Goal: Task Accomplishment & Management: Manage account settings

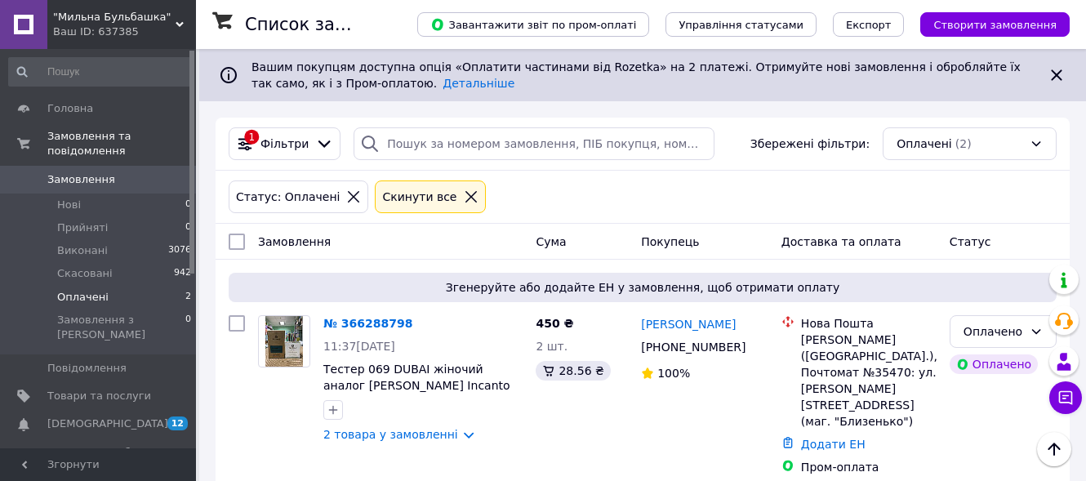
scroll to position [190, 0]
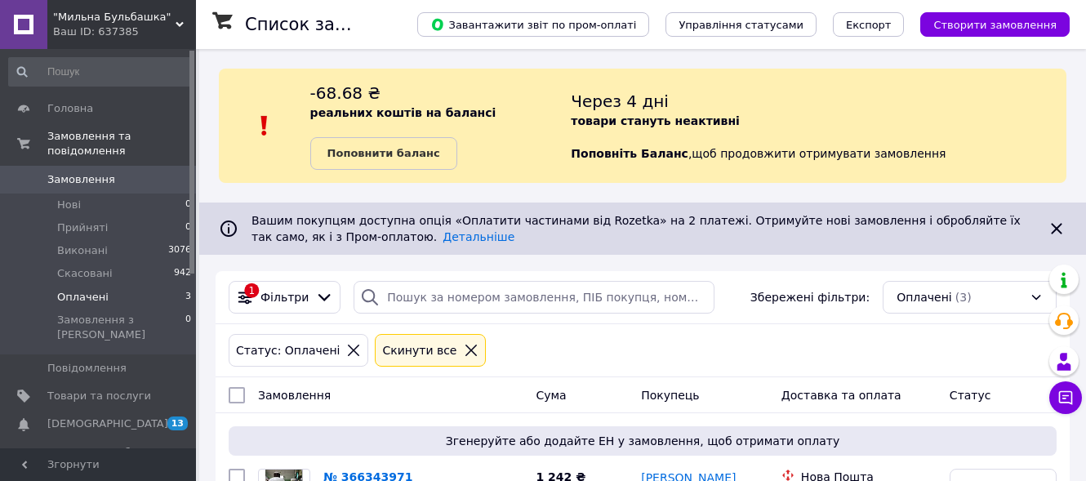
click at [81, 290] on span "Оплачені" at bounding box center [82, 297] width 51 height 15
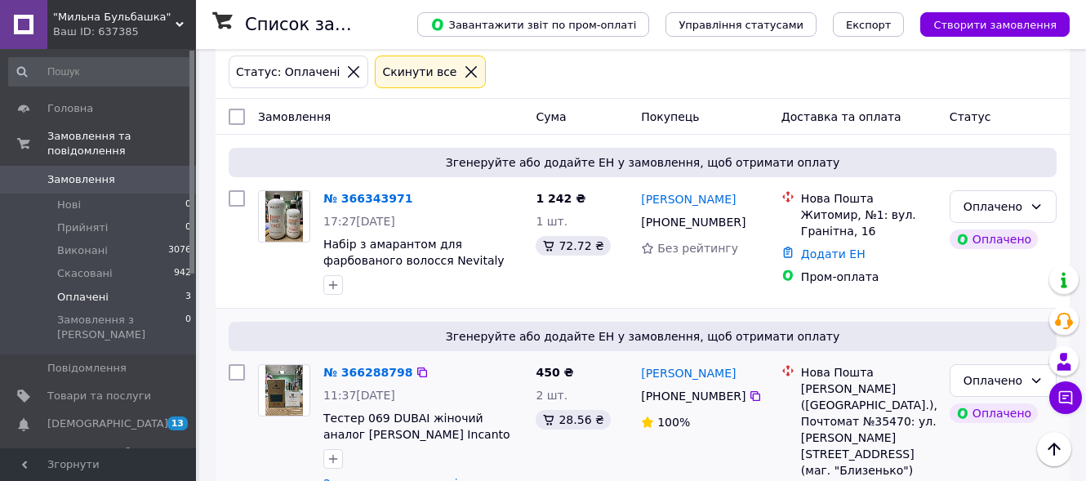
scroll to position [272, 0]
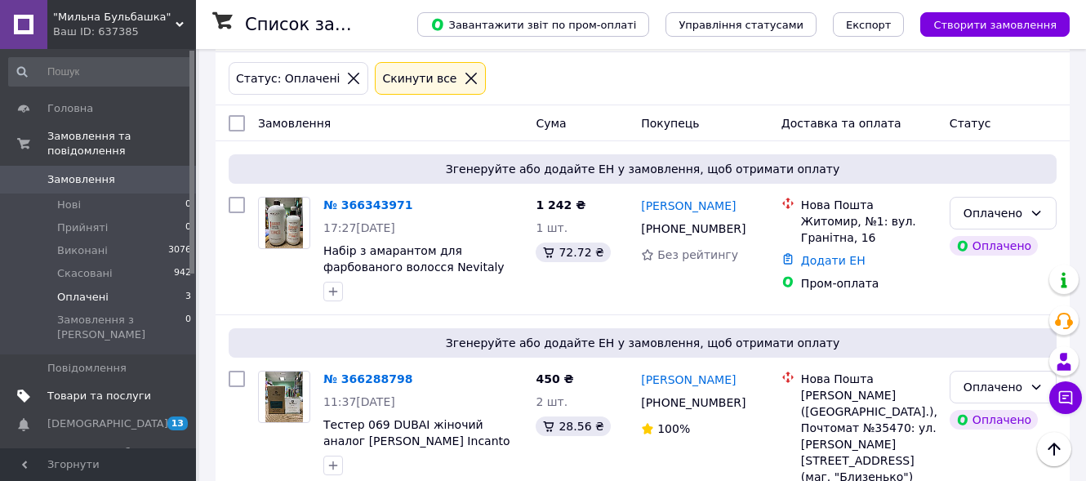
click at [136, 389] on span "Товари та послуги" at bounding box center [99, 396] width 104 height 15
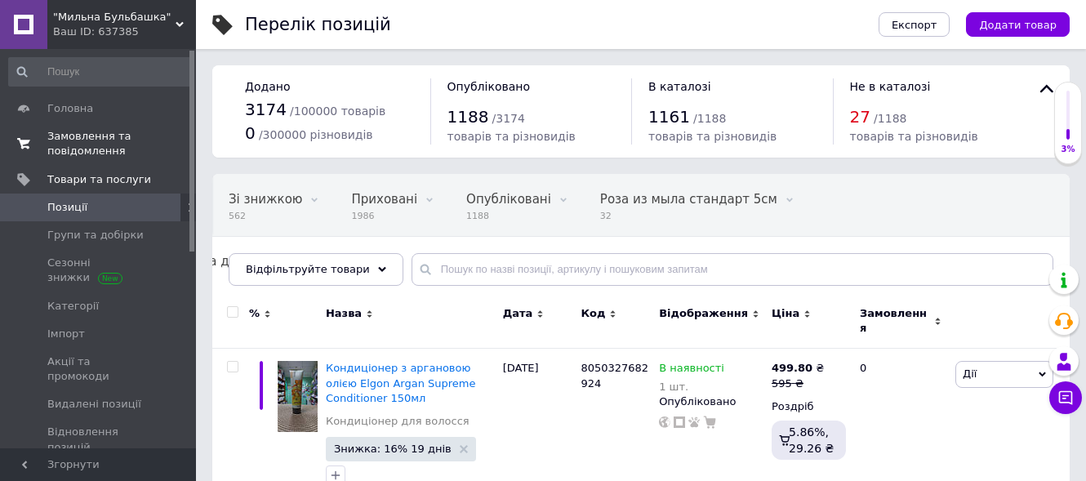
click at [96, 142] on span "Замовлення та повідомлення" at bounding box center [99, 143] width 104 height 29
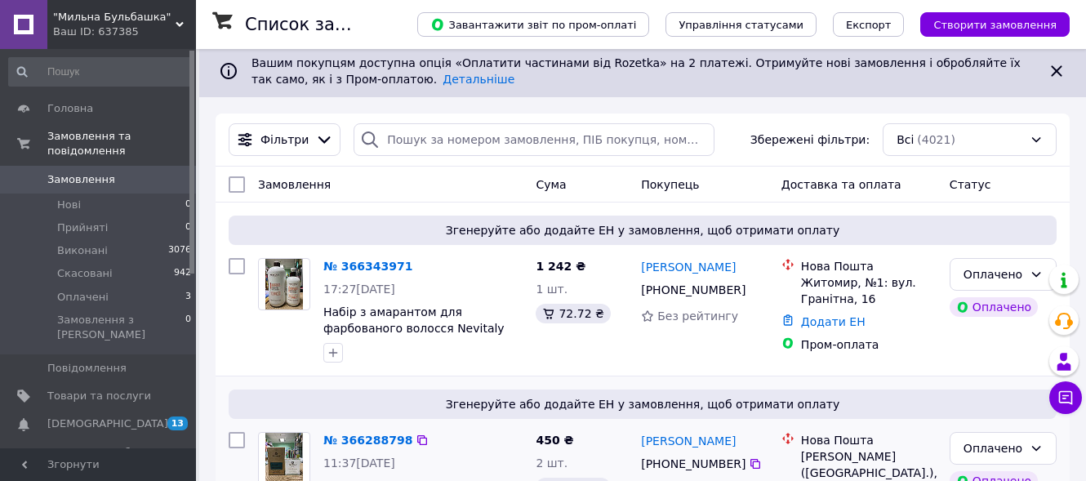
scroll to position [163, 0]
